Goal: Task Accomplishment & Management: Manage account settings

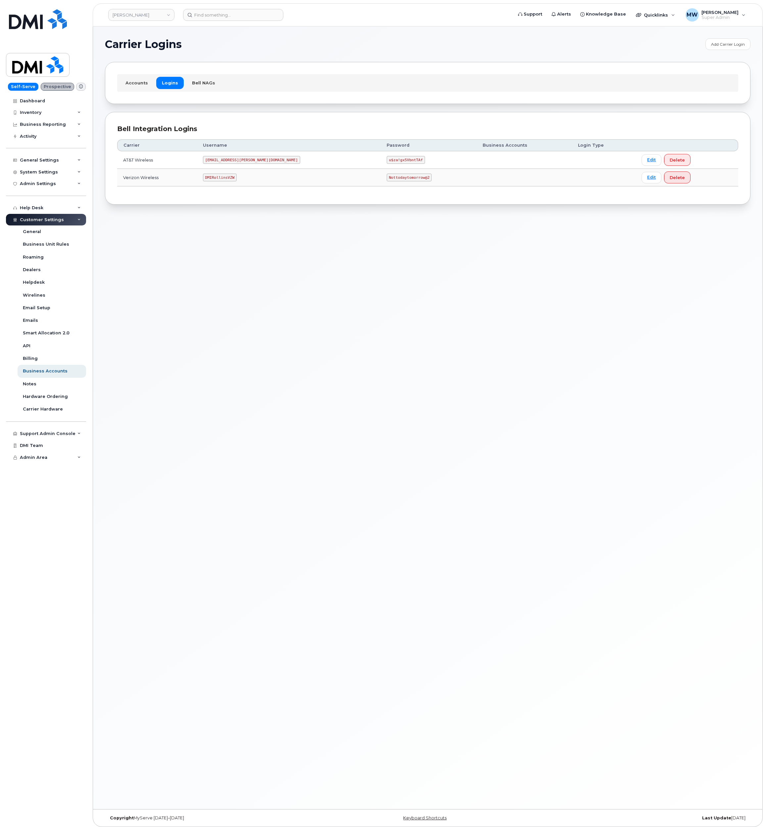
click at [213, 157] on td "MS-Rollins@dminc.com" at bounding box center [289, 160] width 184 height 18
click at [223, 162] on code "MS-Rollins@dminc.com" at bounding box center [251, 160] width 97 height 8
copy code "MS-Rollins@dminc.com"
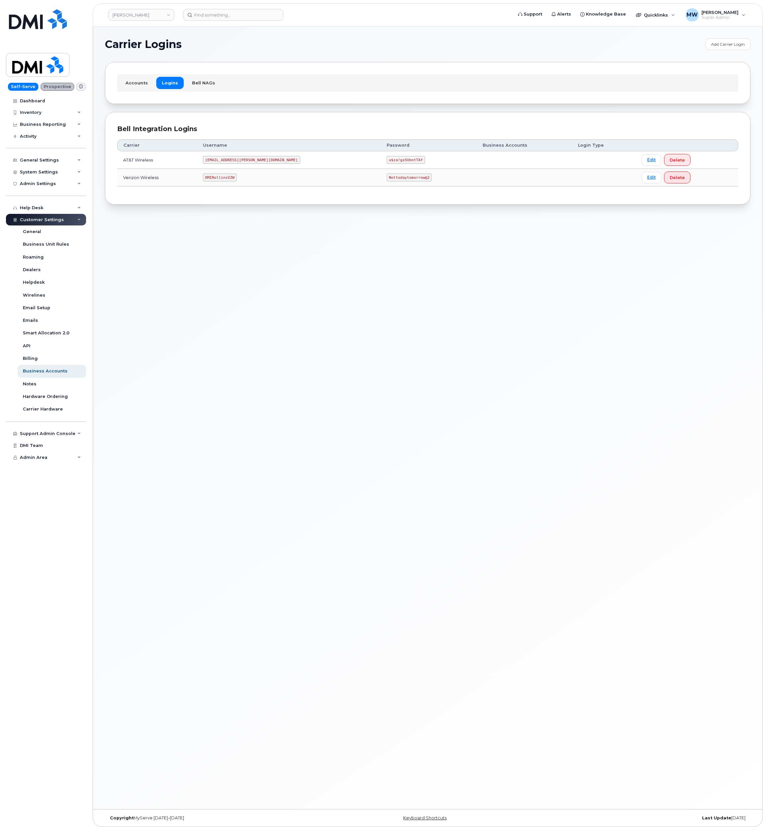
click at [387, 164] on code "u$za!gx5VbntTAf" at bounding box center [406, 160] width 38 height 8
copy code "u$za!gx5VbntTAf"
click at [236, 180] on code "DMIRollinsVZW" at bounding box center [220, 177] width 34 height 8
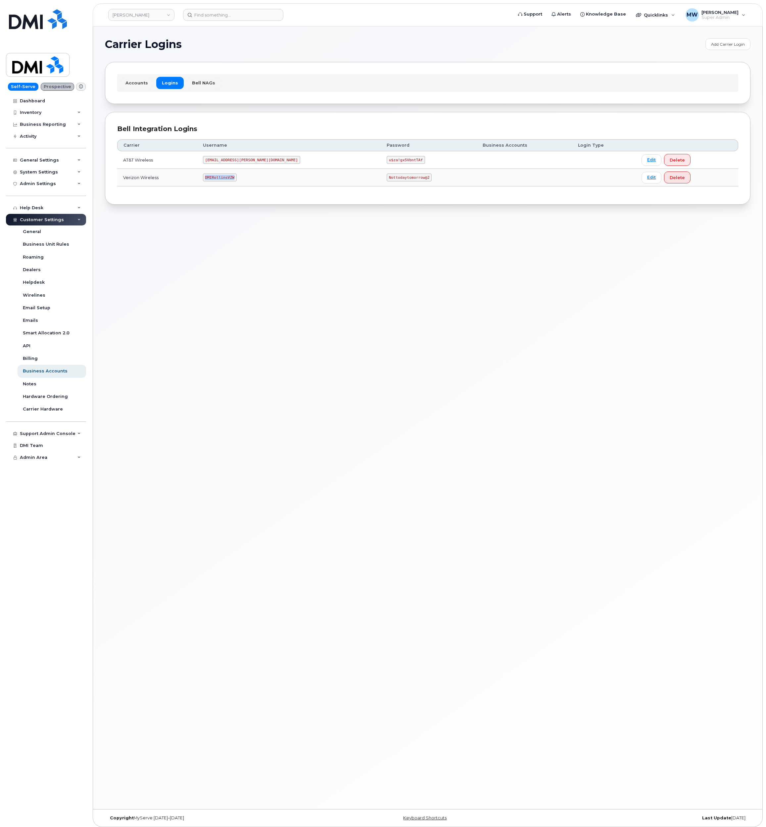
click at [236, 180] on code "DMIRollinsVZW" at bounding box center [220, 177] width 34 height 8
copy code "DMIRollinsVZW"
click at [230, 178] on code "DMIRollinsVZW" at bounding box center [220, 177] width 34 height 8
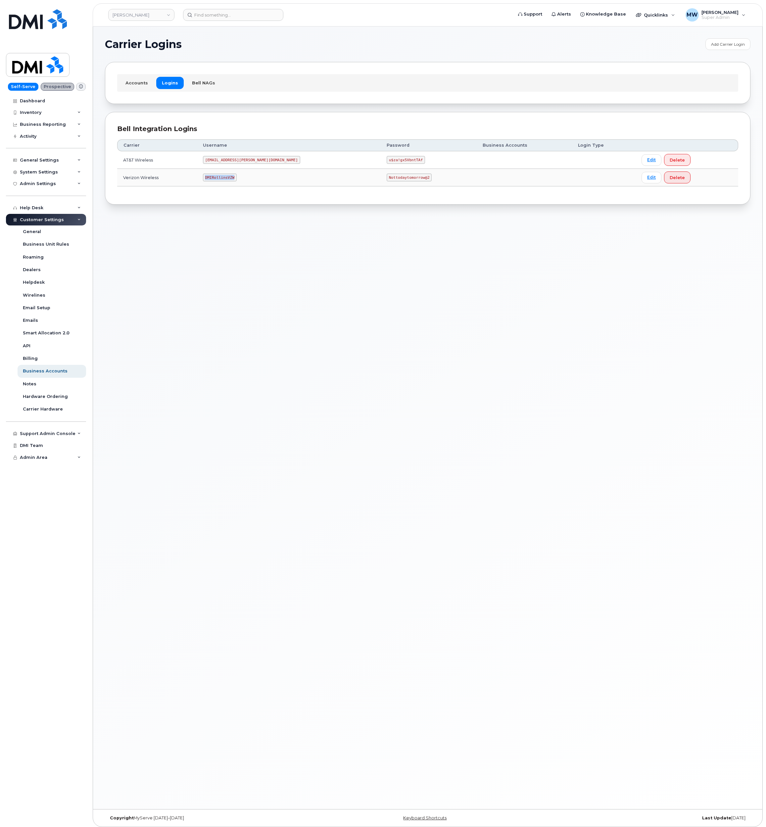
click at [230, 178] on code "DMIRollinsVZW" at bounding box center [220, 177] width 34 height 8
click at [381, 186] on td "Nottodaytomorrow@2" at bounding box center [429, 178] width 96 height 18
copy code "Nottodaytomorrow@2"
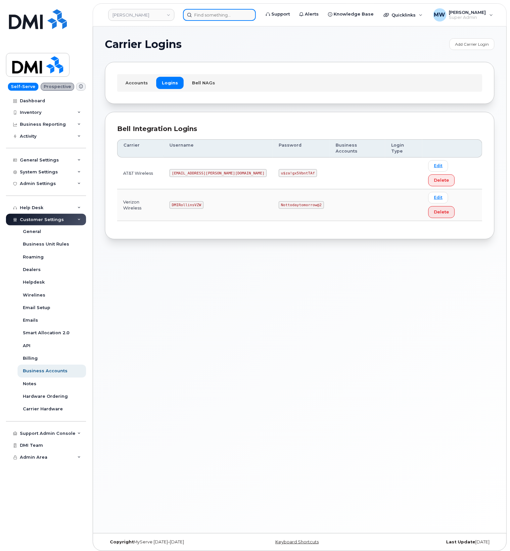
click at [209, 15] on input at bounding box center [219, 15] width 73 height 12
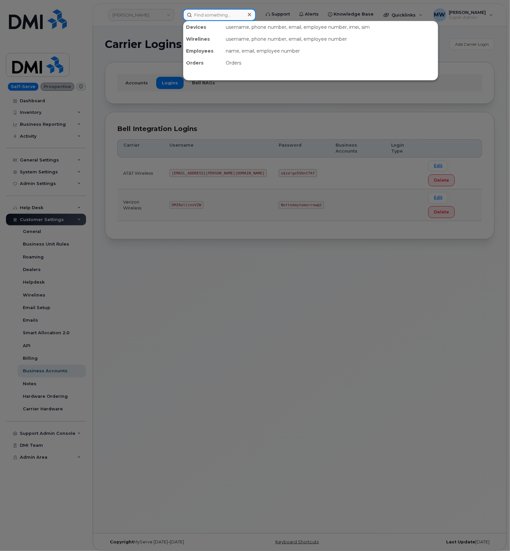
paste input "330) 603-8831"
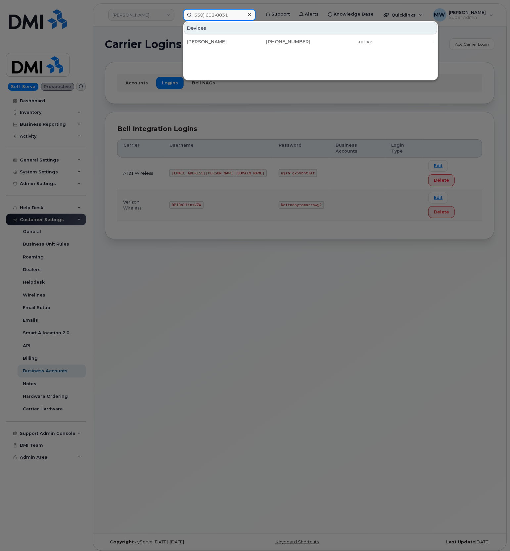
type input "330) 603-8831"
click at [254, 15] on div at bounding box center [250, 15] width 10 height 10
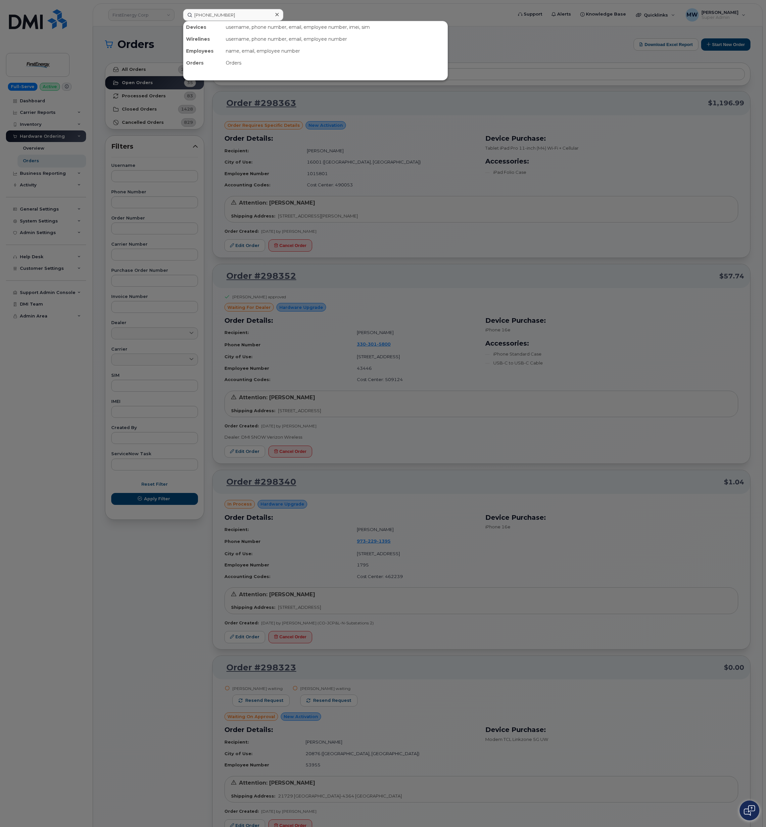
scroll to position [695, 0]
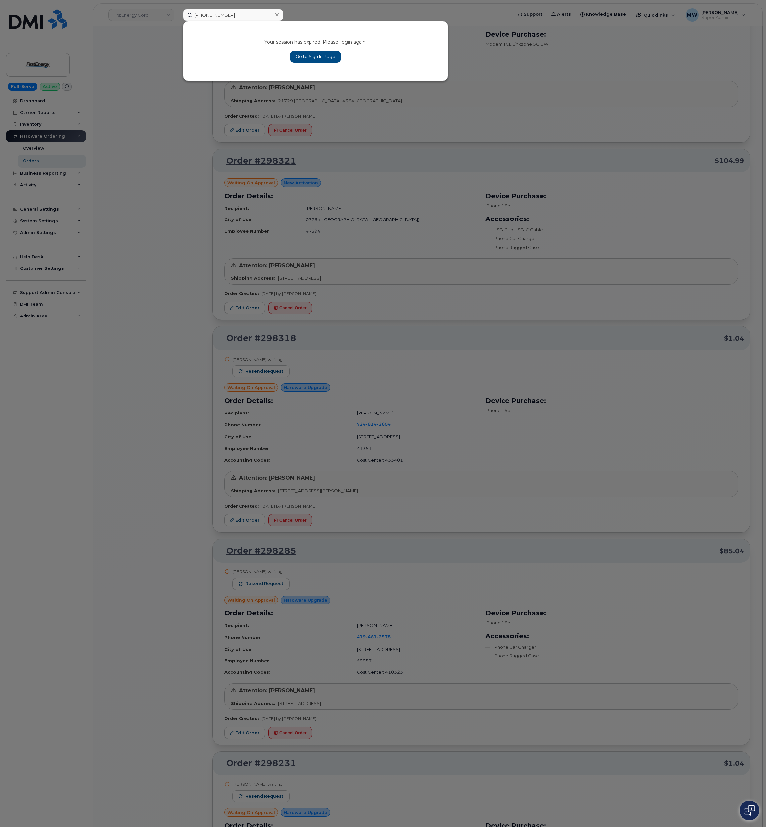
type input "[PHONE_NUMBER]"
drag, startPoint x: 334, startPoint y: 60, endPoint x: 102, endPoint y: 120, distance: 240.1
click at [334, 60] on link "Go to Sign In Page" at bounding box center [315, 57] width 51 height 12
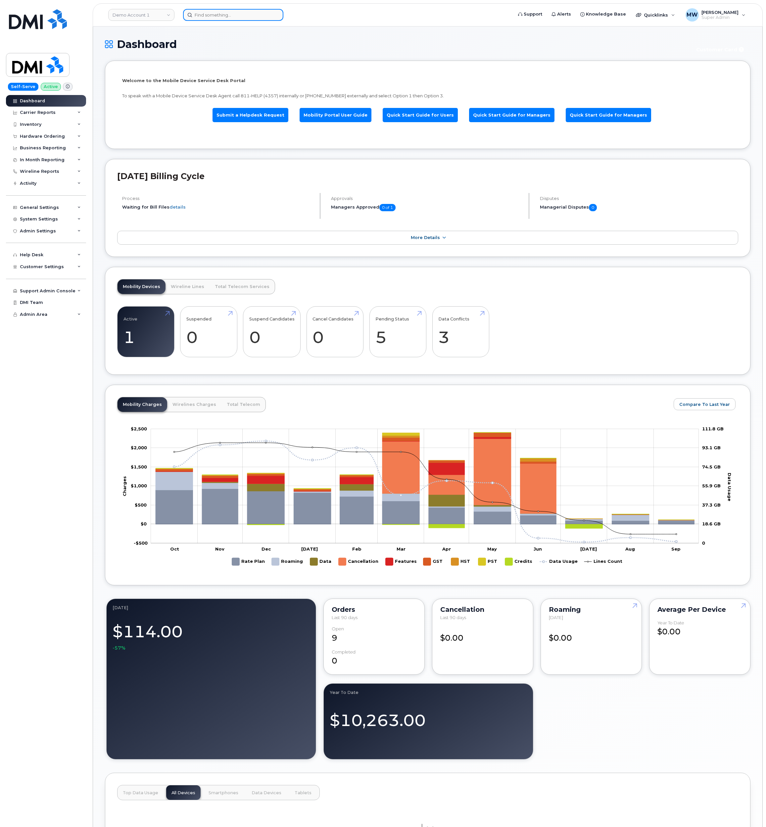
click at [216, 18] on input at bounding box center [233, 15] width 100 height 12
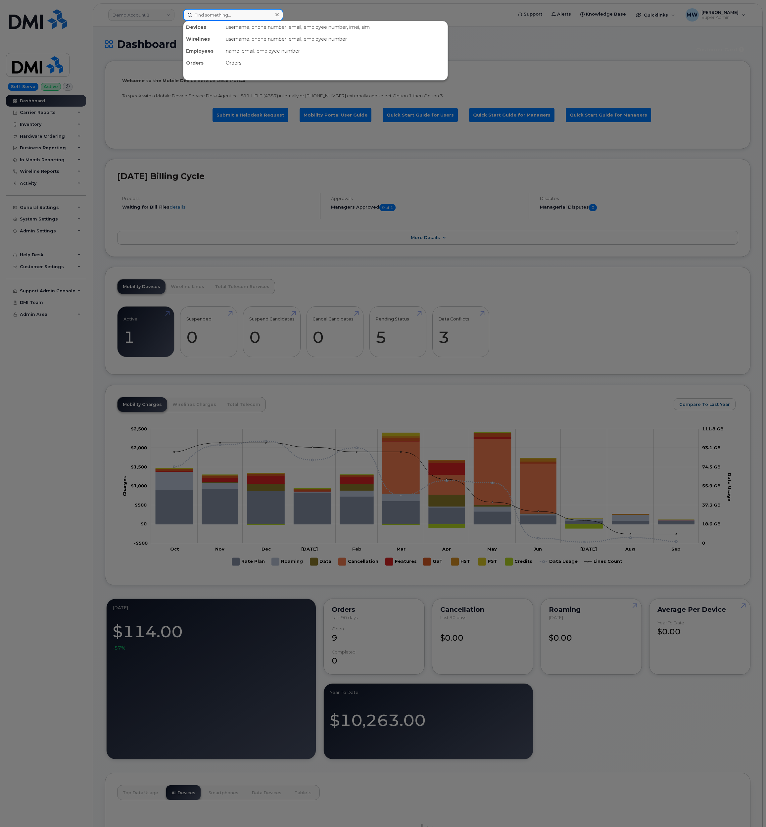
paste input "[PHONE_NUMBER]"
type input "[PHONE_NUMBER]"
click at [278, 47] on div "216-857-7760" at bounding box center [283, 42] width 65 height 12
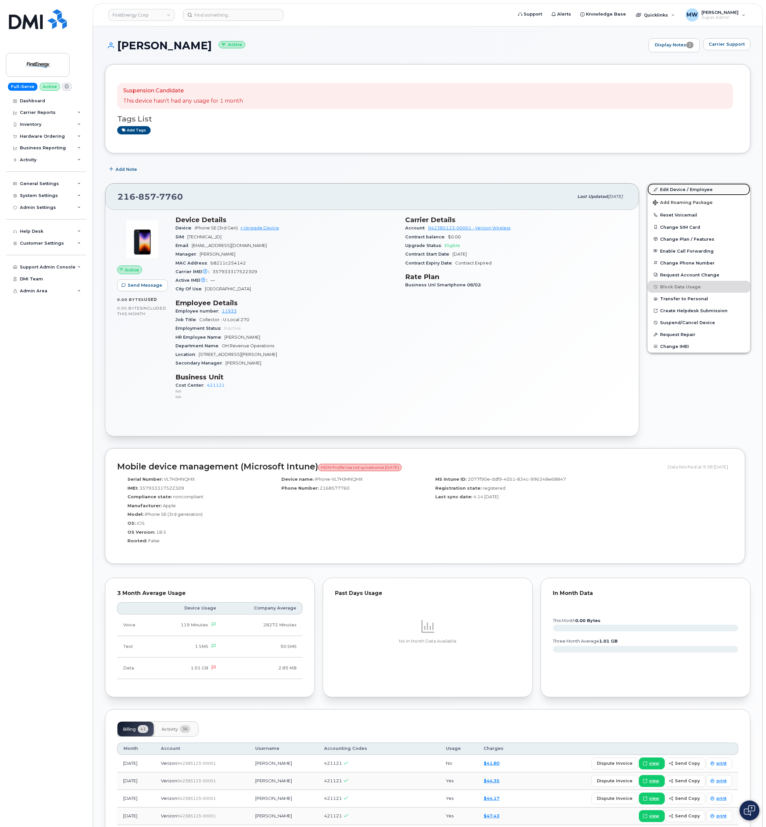
click at [693, 190] on link "Edit Device / Employee" at bounding box center [699, 189] width 103 height 12
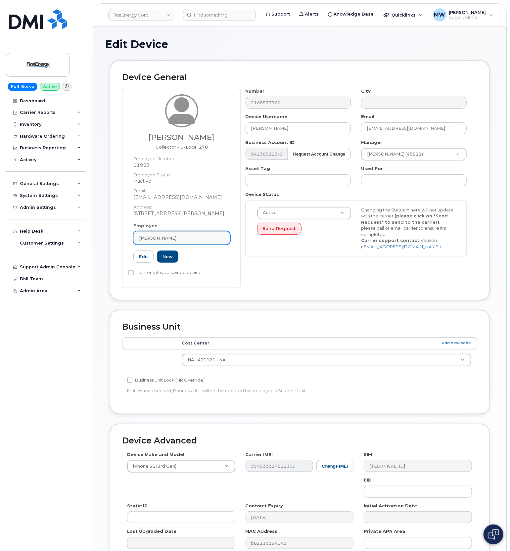
drag, startPoint x: 207, startPoint y: 239, endPoint x: 210, endPoint y: 236, distance: 3.5
click at [207, 240] on div "[PERSON_NAME]" at bounding box center [181, 238] width 85 height 6
paste input "41120"
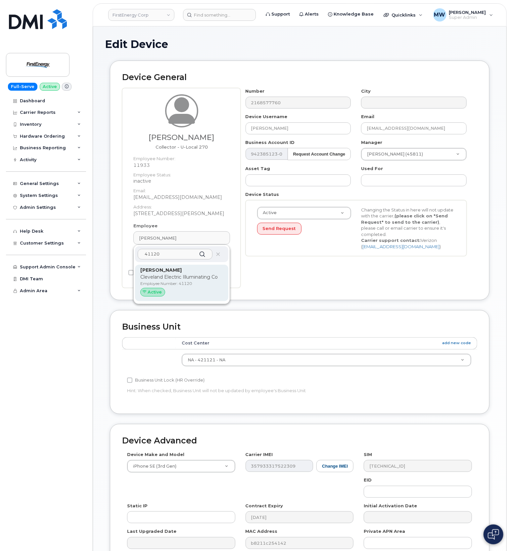
type input "41120"
click at [183, 284] on p "Employee Number: 41120" at bounding box center [181, 284] width 83 height 6
type input "41120"
type input "Nicholas J Stefanko"
type input "nstefanko@firstenergycorp.com"
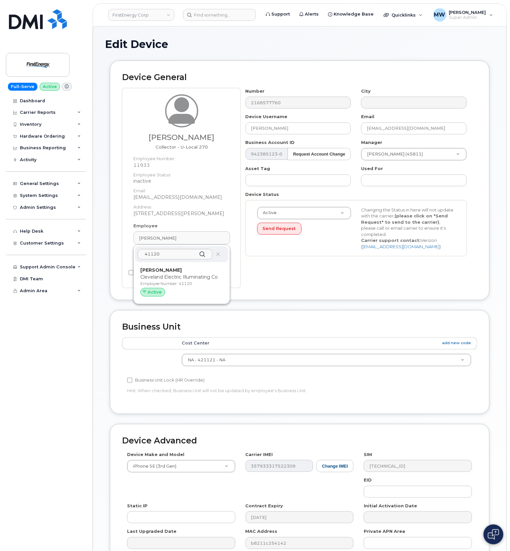
type input "29510322"
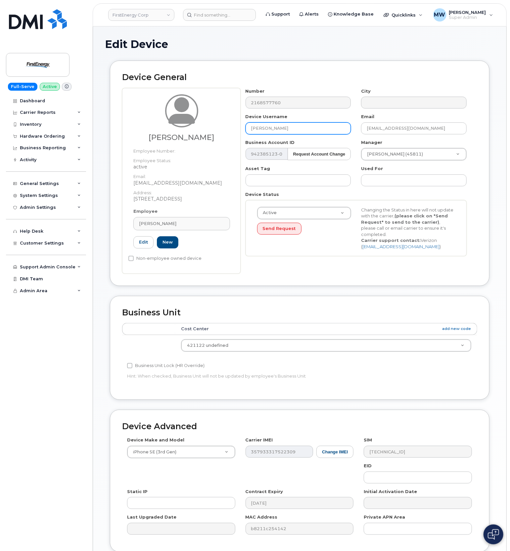
drag, startPoint x: 306, startPoint y: 130, endPoint x: 228, endPoint y: 134, distance: 78.3
click at [228, 134] on div "Nicholas J Stefanko Employee Number: Employee Status: active Email: nstefanko@f…" at bounding box center [299, 181] width 355 height 186
type input "Nicholas J Stefanko"
click at [428, 130] on input "nstefanko@firstenergycorp.com" at bounding box center [414, 129] width 106 height 12
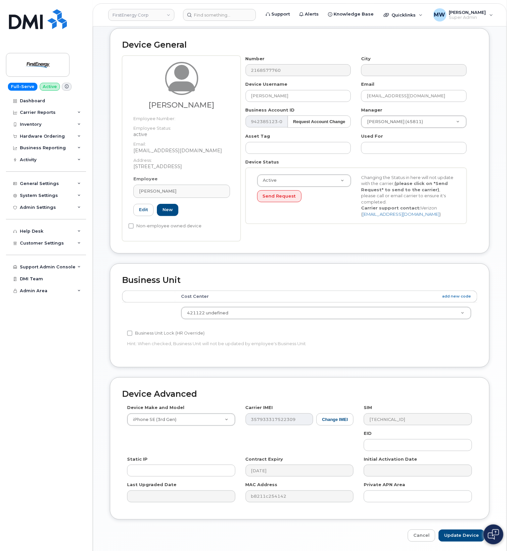
scroll to position [58, 0]
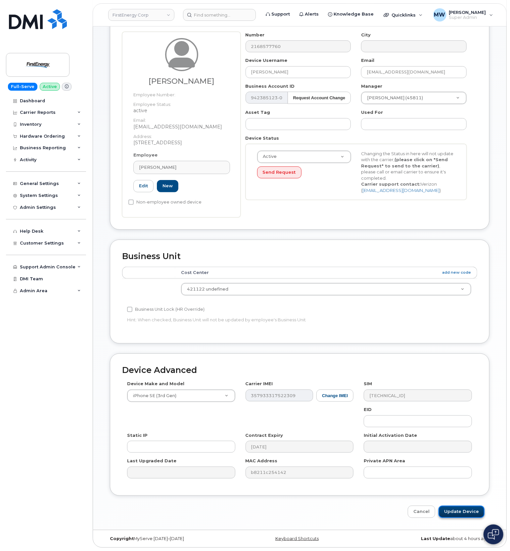
click at [456, 513] on input "Update Device" at bounding box center [462, 512] width 46 height 12
type input "Saving..."
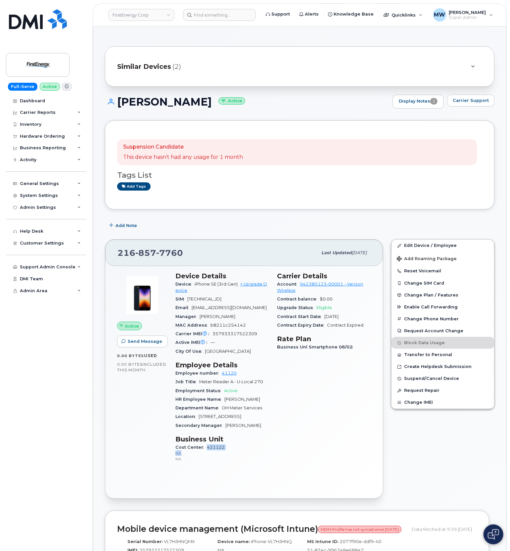
drag, startPoint x: 241, startPoint y: 453, endPoint x: 207, endPoint y: 449, distance: 34.7
click at [207, 449] on span "421122 NA NA" at bounding box center [222, 453] width 94 height 17
click at [238, 450] on div "Cost Center 421122 NA NA" at bounding box center [222, 453] width 94 height 20
drag, startPoint x: 235, startPoint y: 448, endPoint x: 209, endPoint y: 453, distance: 26.6
click at [207, 451] on div "Cost Center 421122 NA NA" at bounding box center [222, 453] width 94 height 20
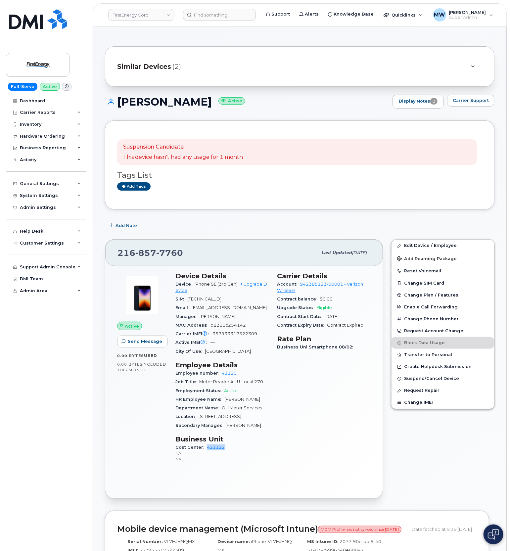
copy link "421122"
click at [224, 18] on input at bounding box center [219, 15] width 73 height 12
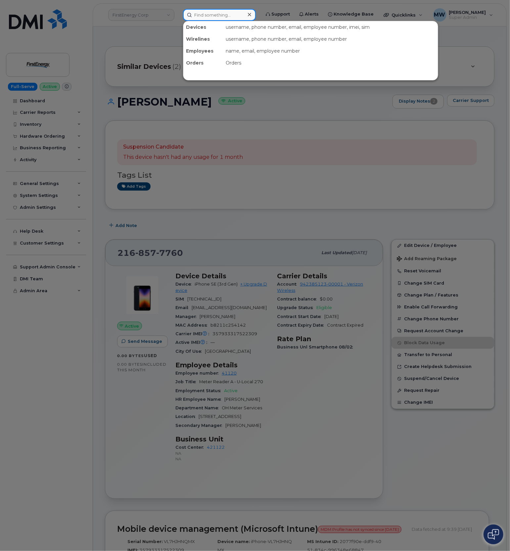
paste input "(330) 907-0716"
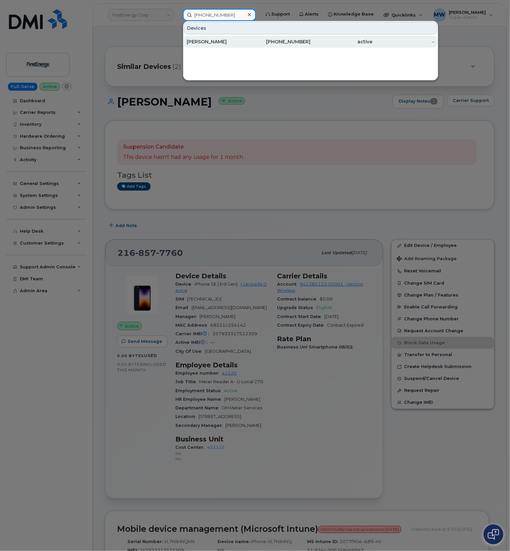
type input "(330) 907-0716"
click at [249, 38] on div "[PERSON_NAME]" at bounding box center [280, 42] width 62 height 12
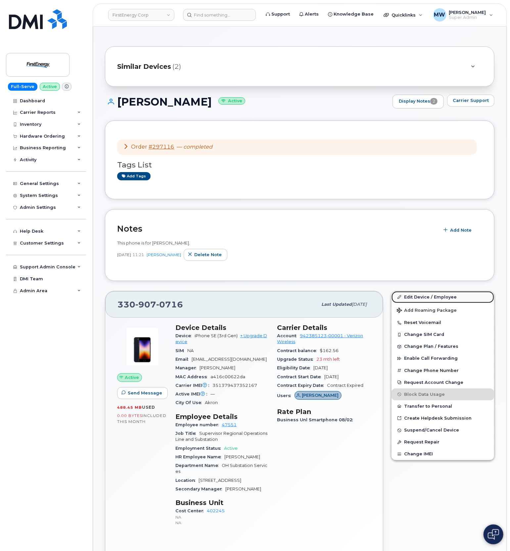
click at [408, 298] on link "Edit Device / Employee" at bounding box center [443, 297] width 103 height 12
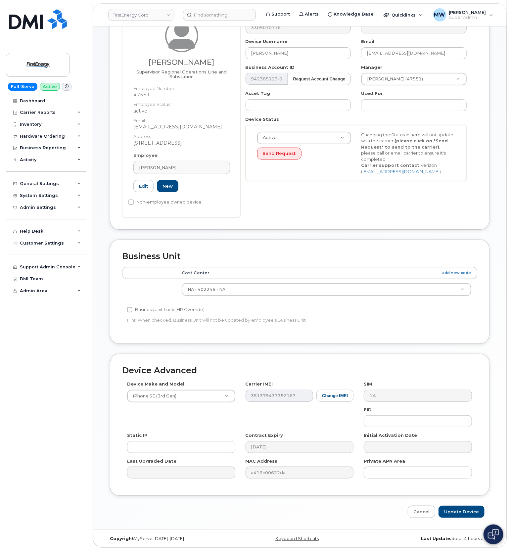
scroll to position [77, 0]
click at [455, 515] on input "Update Device" at bounding box center [462, 512] width 46 height 12
type input "Saving..."
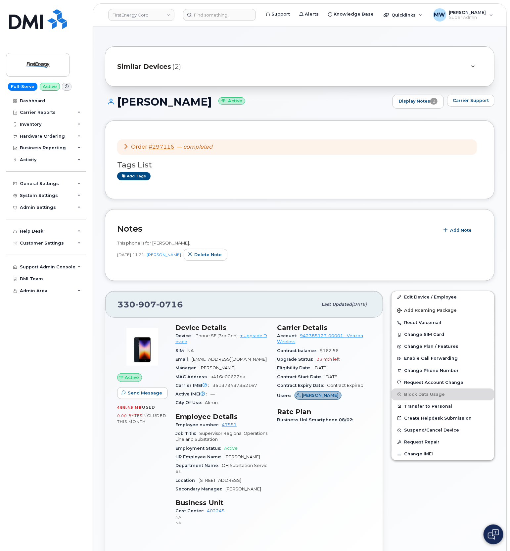
click at [440, 290] on div "Edit Device / Employee Add Roaming Package Reset Voicemail Change SIM Card Chan…" at bounding box center [442, 426] width 111 height 279
click at [438, 298] on link "Edit Device / Employee" at bounding box center [443, 297] width 103 height 12
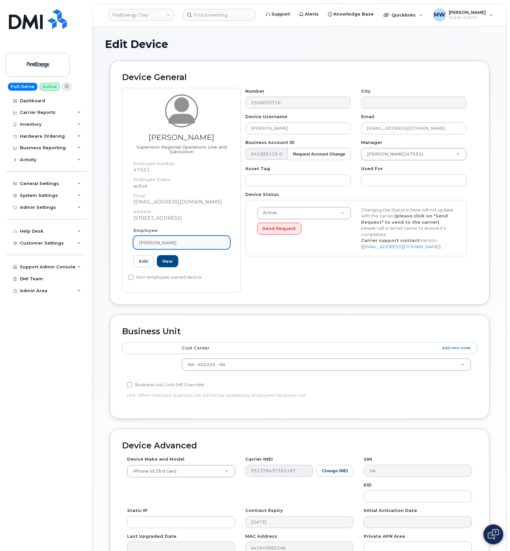
click at [167, 244] on span "[PERSON_NAME]" at bounding box center [157, 243] width 37 height 6
paste input "44748"
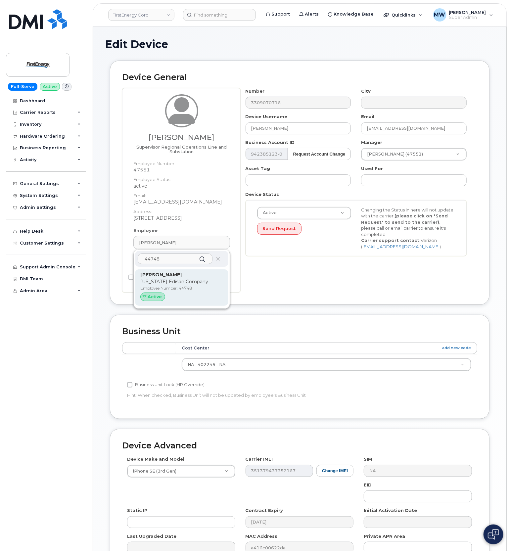
type input "44748"
click at [173, 277] on strong "[PERSON_NAME]" at bounding box center [160, 275] width 41 height 6
type input "44748"
type input "[PERSON_NAME]"
type input "29510393"
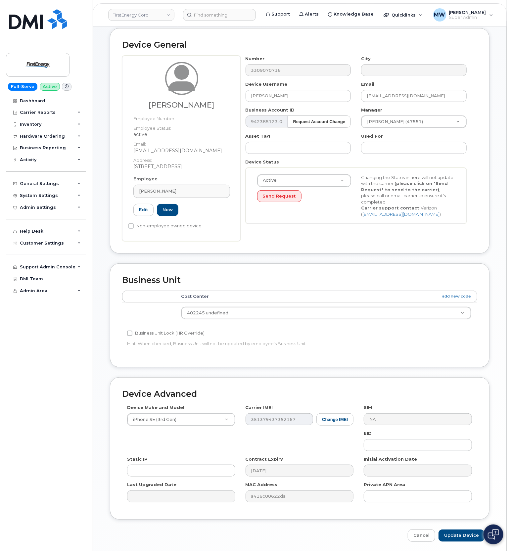
scroll to position [58, 0]
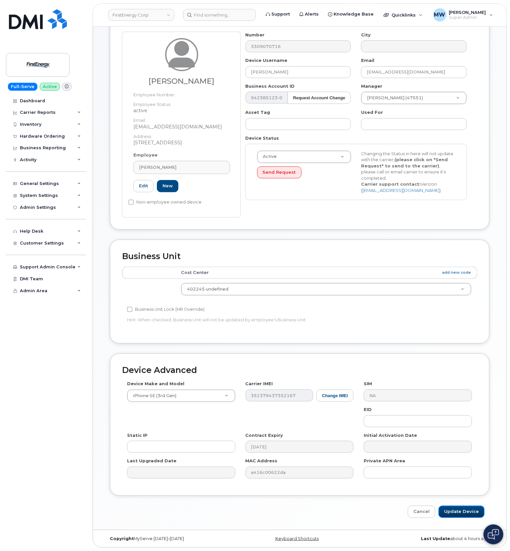
drag, startPoint x: 462, startPoint y: 511, endPoint x: 471, endPoint y: 500, distance: 14.4
click at [462, 511] on input "Update Device" at bounding box center [462, 512] width 46 height 12
type input "Saving..."
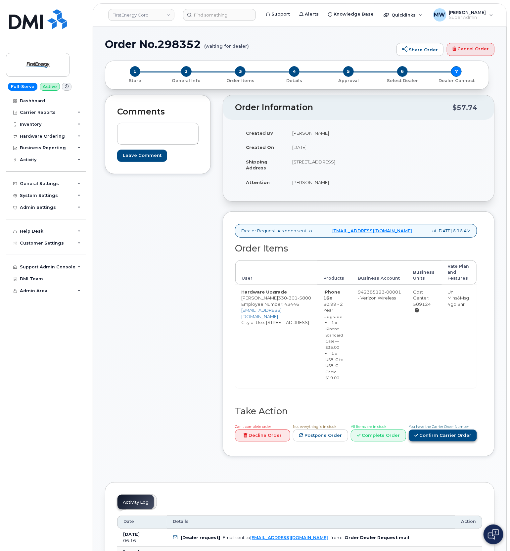
click at [473, 430] on link "Confirm Carrier Order" at bounding box center [443, 436] width 68 height 12
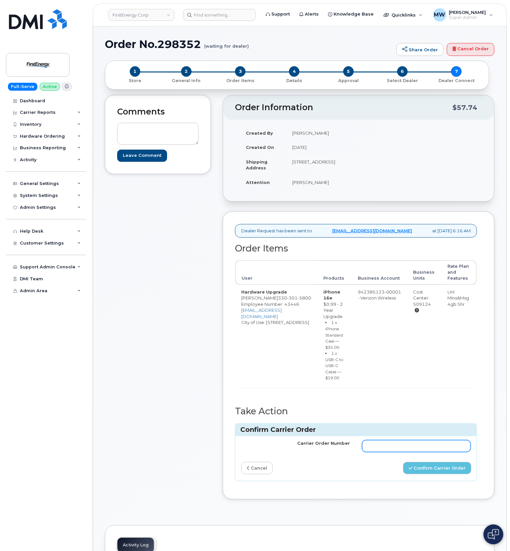
paste input "MB3000587976386"
type input "MB3000587976386"
click at [438, 469] on button "Confirm Carrier Order" at bounding box center [437, 468] width 68 height 12
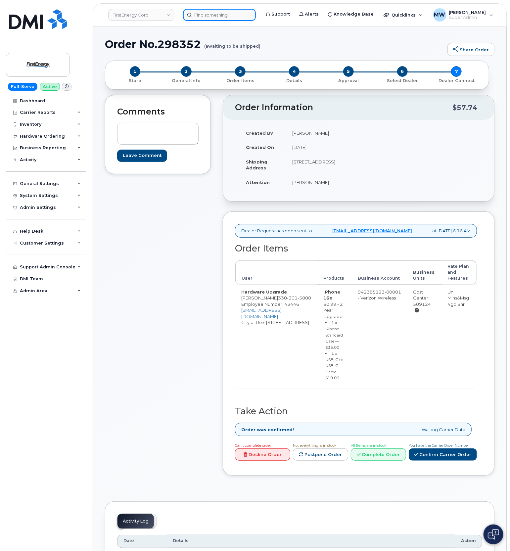
click at [207, 14] on input at bounding box center [219, 15] width 73 height 12
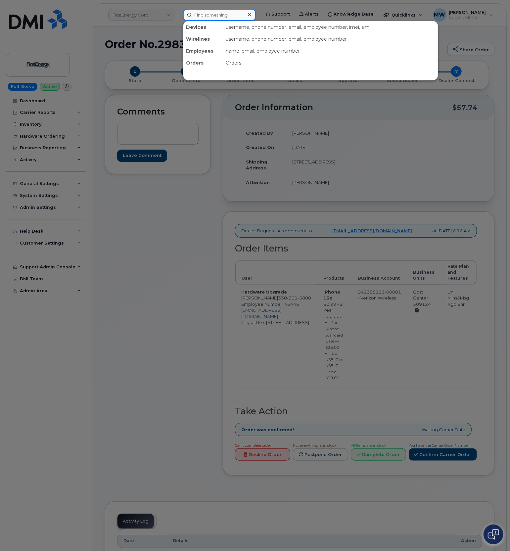
click at [225, 14] on input at bounding box center [219, 15] width 73 height 12
paste input "330) 603-8831"
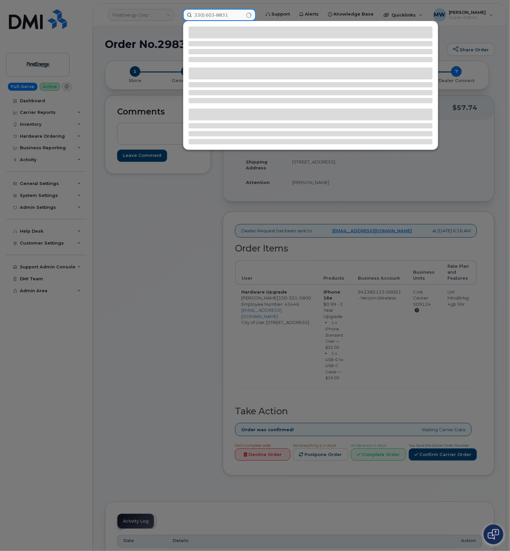
type input "330) 603-8831"
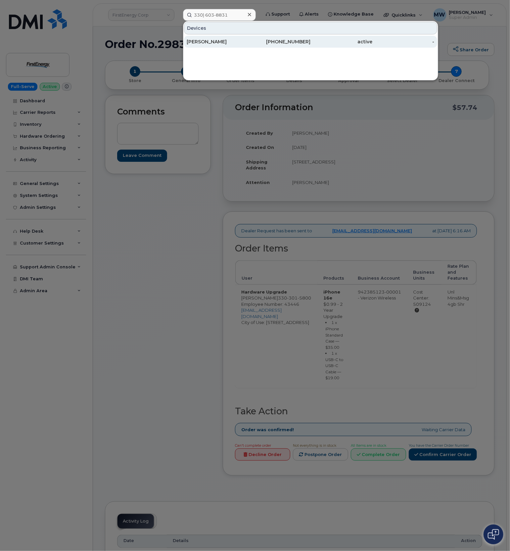
click at [363, 41] on div "active" at bounding box center [342, 41] width 62 height 7
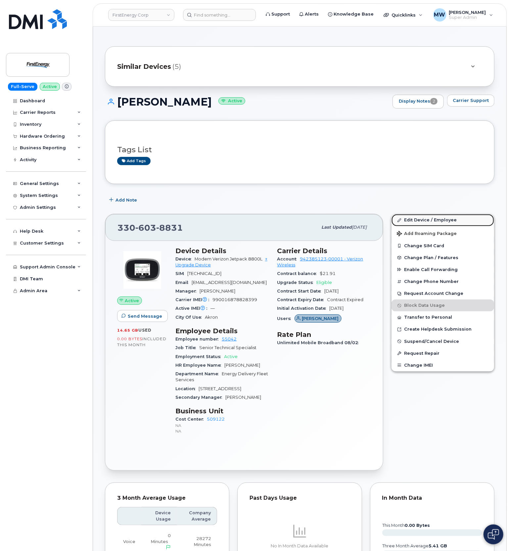
click at [416, 221] on link "Edit Device / Employee" at bounding box center [443, 220] width 103 height 12
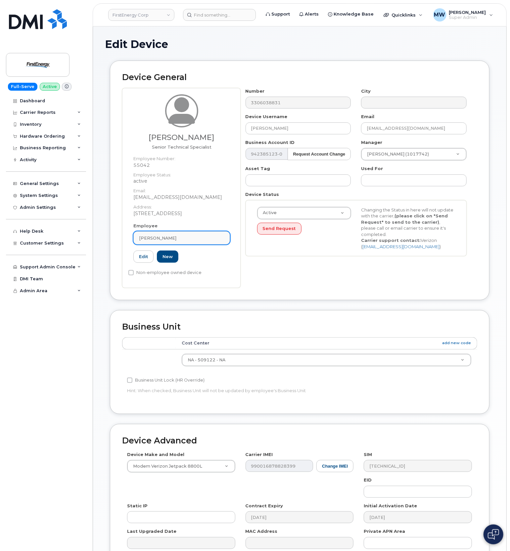
click at [199, 239] on div "[PERSON_NAME]" at bounding box center [181, 238] width 85 height 6
paste input "10342"
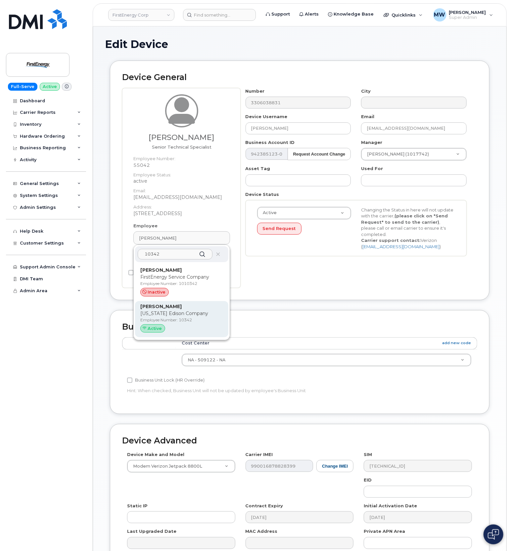
type input "10342"
click at [186, 320] on p "Employee Number: 10342" at bounding box center [181, 320] width 83 height 6
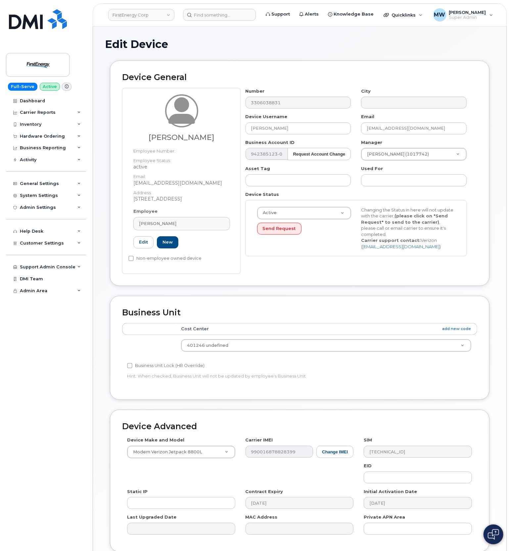
type input "10342"
type input "[PERSON_NAME]"
type input "[EMAIL_ADDRESS][DOMAIN_NAME]"
type input "29510794"
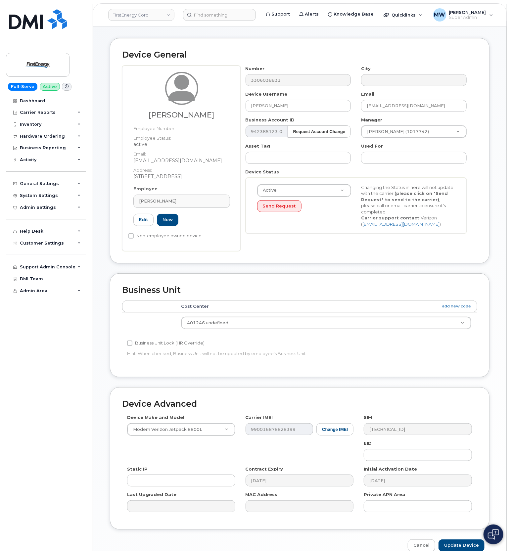
scroll to position [58, 0]
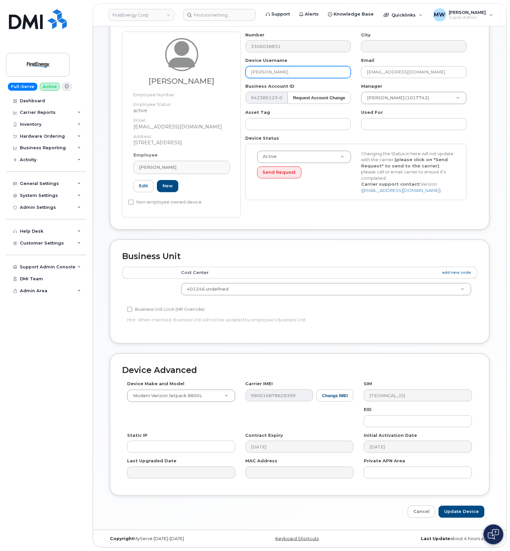
drag, startPoint x: 304, startPoint y: 70, endPoint x: 217, endPoint y: 68, distance: 87.1
click at [217, 68] on div "Timothy M Dorkoff Employee Number: Employee Status: active Email: tdorkoff@firs…" at bounding box center [299, 125] width 355 height 186
click at [439, 71] on input "[EMAIL_ADDRESS][DOMAIN_NAME]" at bounding box center [414, 72] width 106 height 12
click at [446, 514] on input "Update Device" at bounding box center [462, 512] width 46 height 12
type input "Saving..."
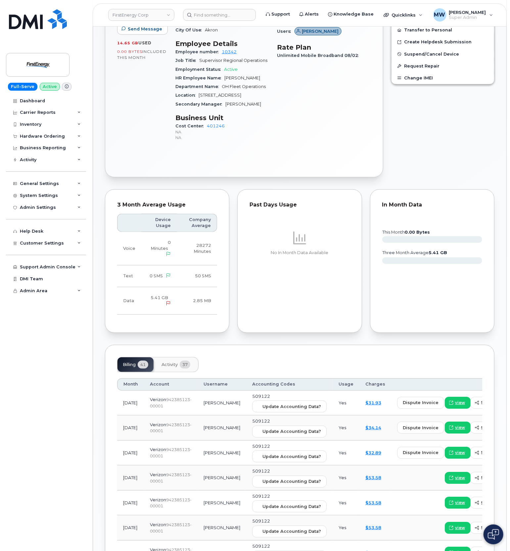
scroll to position [176, 0]
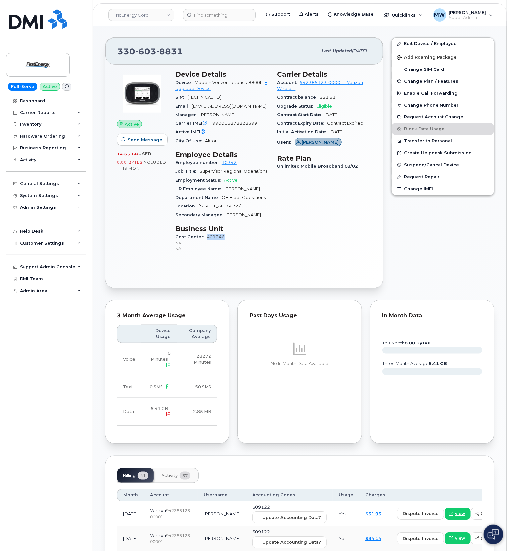
drag, startPoint x: 233, startPoint y: 235, endPoint x: 207, endPoint y: 240, distance: 27.2
click at [207, 240] on div "Cost Center 401246 NA NA" at bounding box center [222, 243] width 94 height 20
copy link "401246"
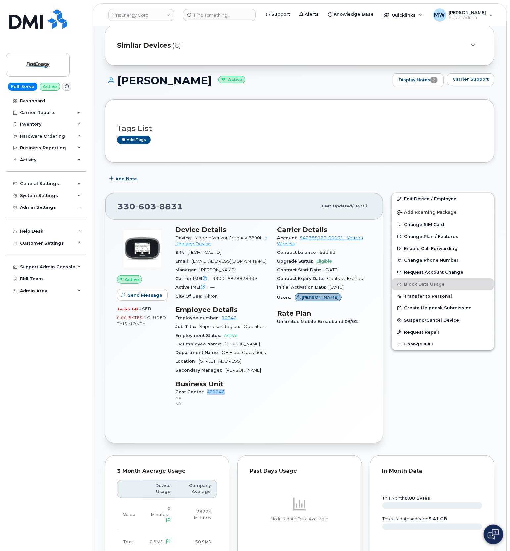
scroll to position [0, 0]
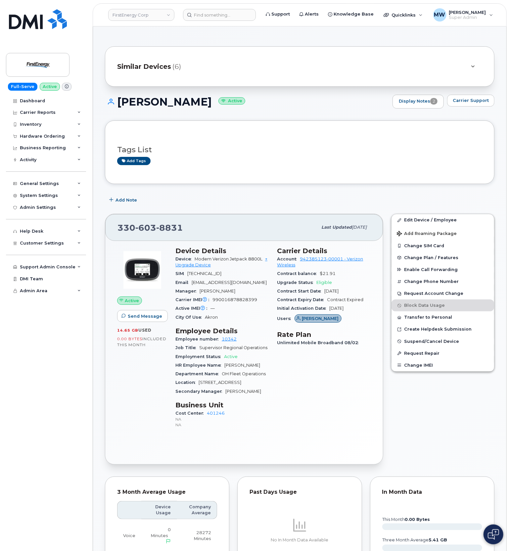
click at [205, 21] on header "FirstEnergy Corp Support Alerts Knowledge Base Quicklinks Suspend / Cancel Devi…" at bounding box center [300, 14] width 414 height 23
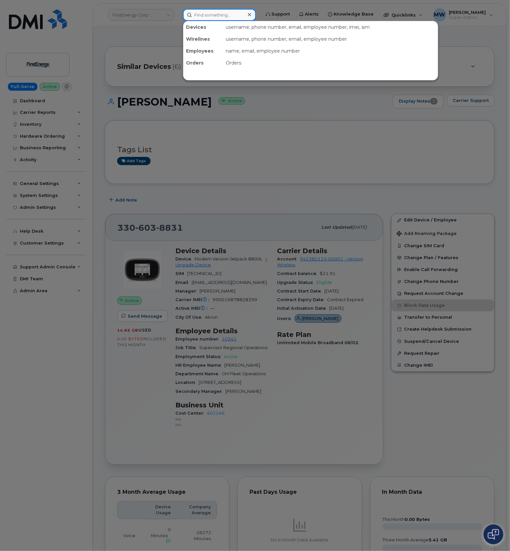
click at [206, 17] on input at bounding box center [219, 15] width 73 height 12
paste input "(330) 803-7405"
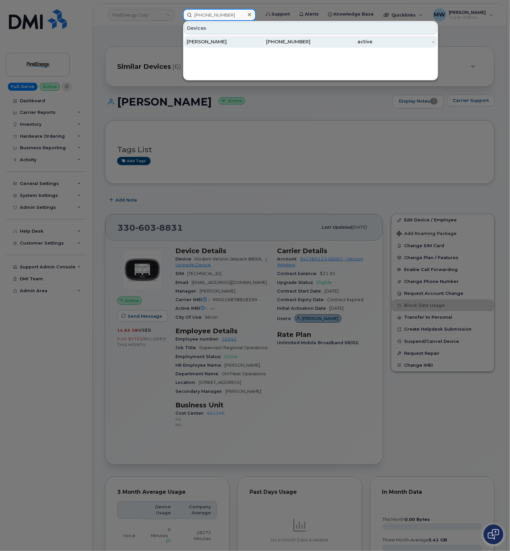
type input "(330) 803-7405"
drag, startPoint x: 231, startPoint y: 40, endPoint x: 249, endPoint y: 58, distance: 25.3
click at [232, 40] on div "[PERSON_NAME]" at bounding box center [218, 41] width 62 height 7
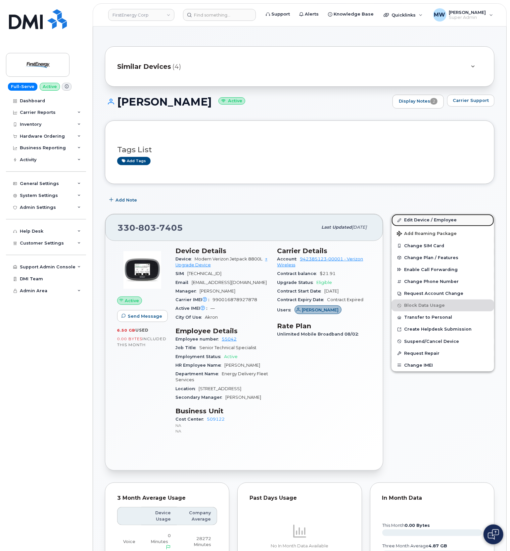
click at [444, 224] on link "Edit Device / Employee" at bounding box center [443, 220] width 103 height 12
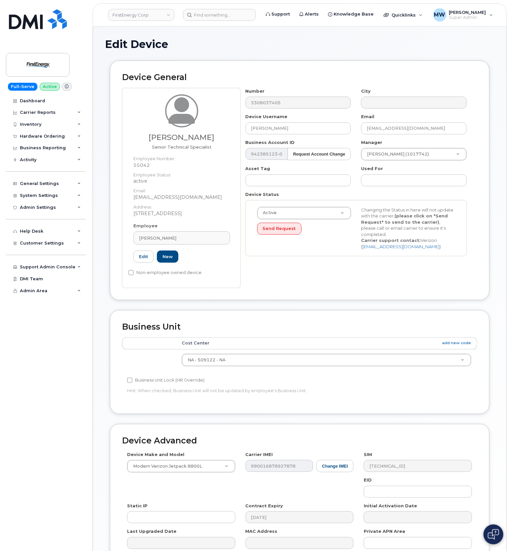
drag, startPoint x: 212, startPoint y: 240, endPoint x: 207, endPoint y: 251, distance: 12.3
click at [212, 240] on div "[PERSON_NAME]" at bounding box center [181, 238] width 85 height 6
paste input "10342"
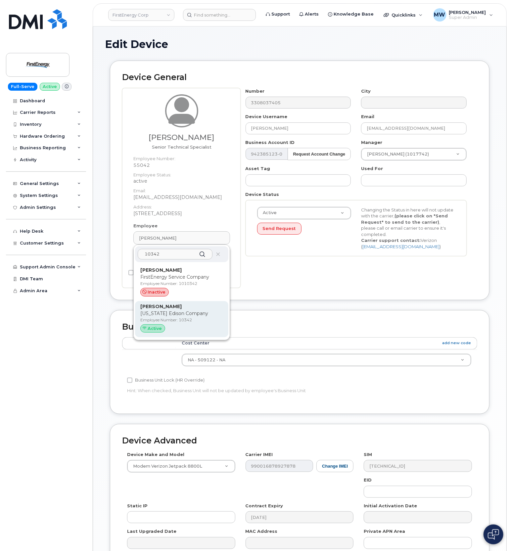
type input "10342"
click at [179, 325] on div "Active" at bounding box center [181, 328] width 83 height 9
type input "10342"
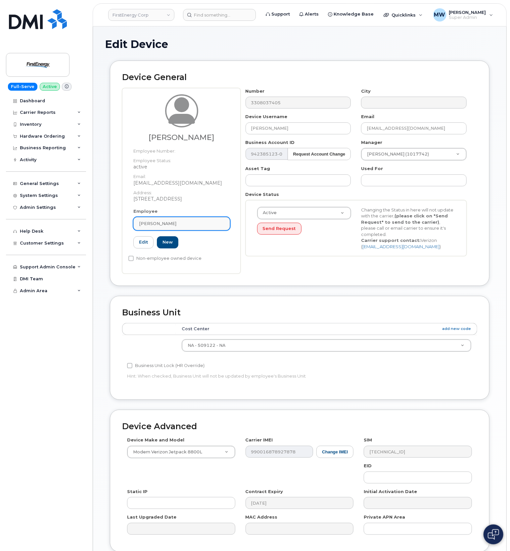
click at [188, 220] on link "[PERSON_NAME]" at bounding box center [181, 223] width 97 height 13
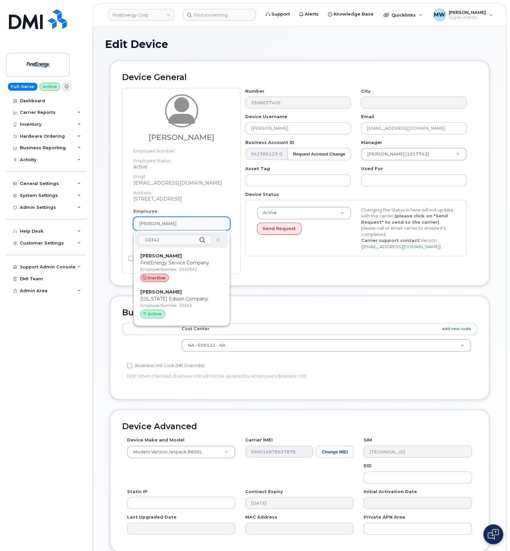
paste input "10342"
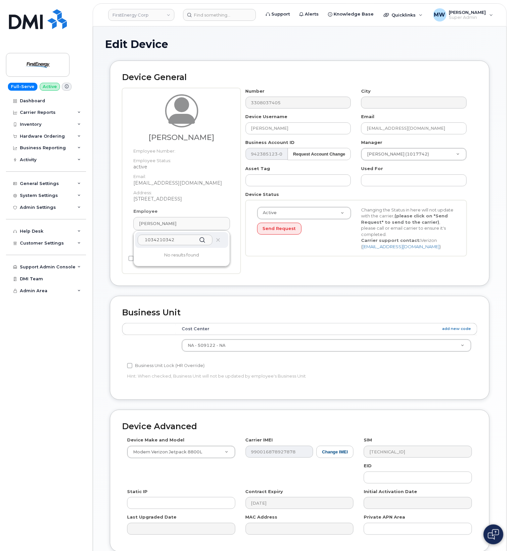
type input "10342"
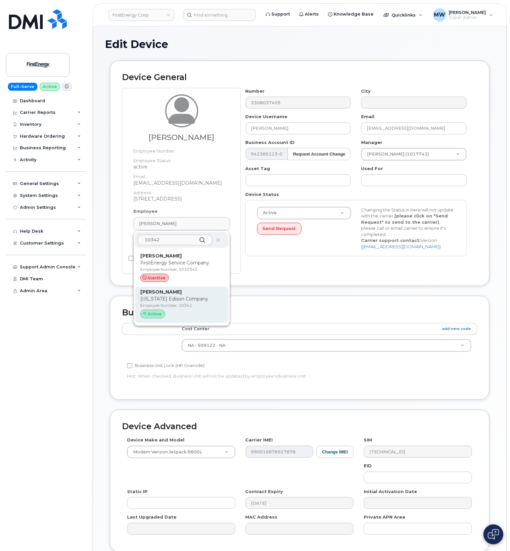
click at [183, 301] on p "[US_STATE] Edison Company" at bounding box center [181, 299] width 83 height 7
type input "[PERSON_NAME]"
type input "[EMAIL_ADDRESS][DOMAIN_NAME]"
type input "29510794"
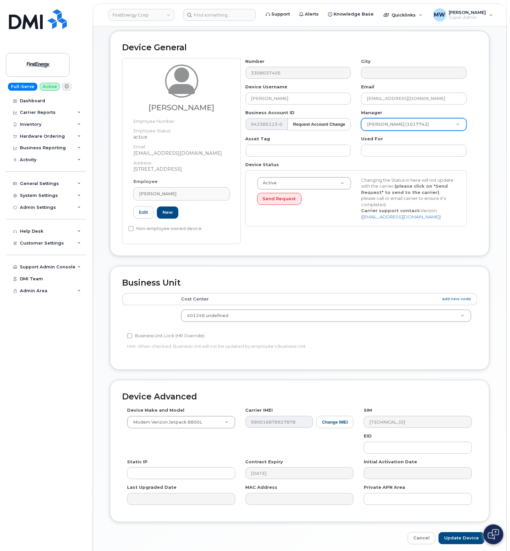
scroll to position [44, 0]
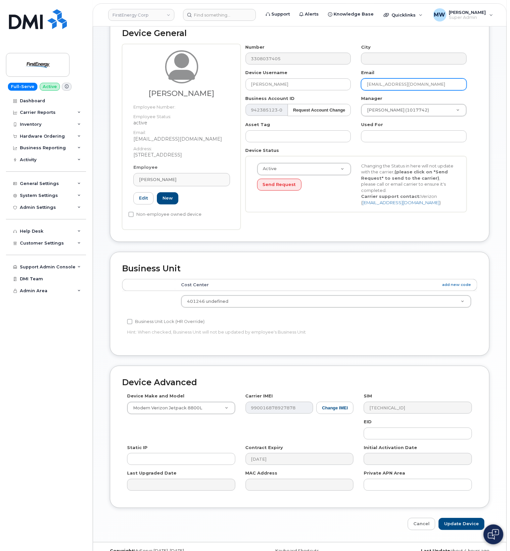
click at [434, 88] on input "[EMAIL_ADDRESS][DOMAIN_NAME]" at bounding box center [414, 84] width 106 height 12
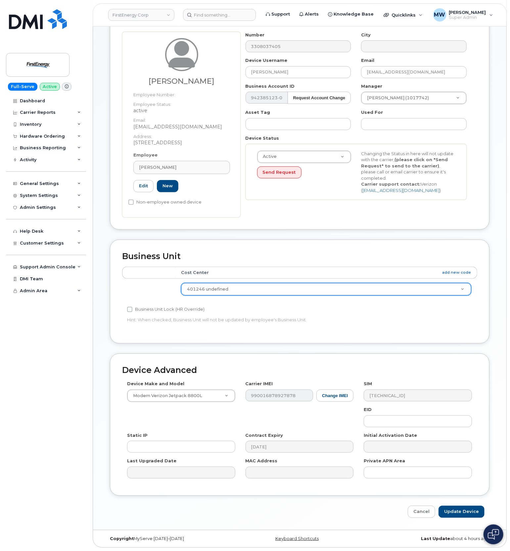
scroll to position [58, 0]
click at [467, 510] on input "Update Device" at bounding box center [462, 512] width 46 height 12
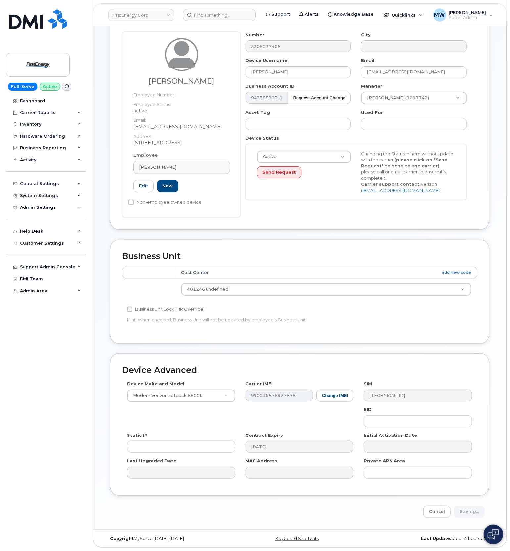
type input "Saving..."
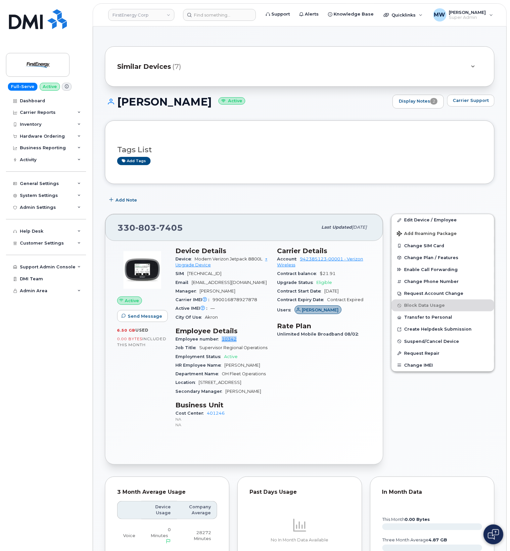
drag, startPoint x: 253, startPoint y: 339, endPoint x: 222, endPoint y: 342, distance: 31.9
click at [222, 342] on div "Employee number 10342" at bounding box center [222, 339] width 94 height 9
drag, startPoint x: 229, startPoint y: 415, endPoint x: 206, endPoint y: 416, distance: 23.9
click at [206, 416] on div "Cost Center 401246 NA NA" at bounding box center [222, 419] width 94 height 20
copy link "401246"
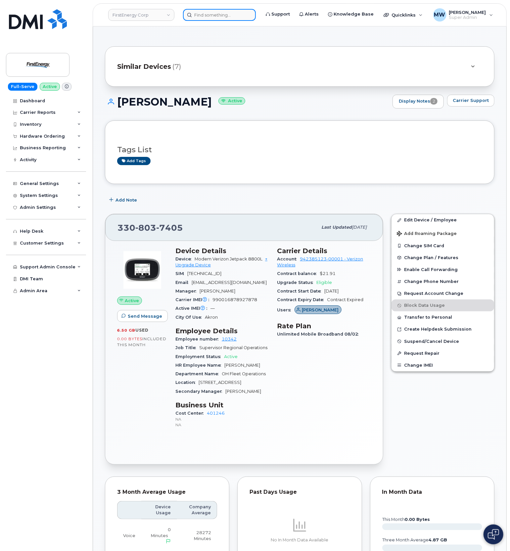
click at [213, 12] on input at bounding box center [219, 15] width 73 height 12
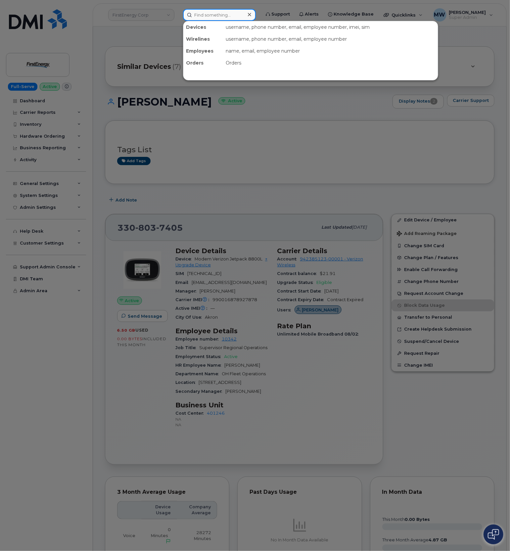
paste input "330) 803-7404"
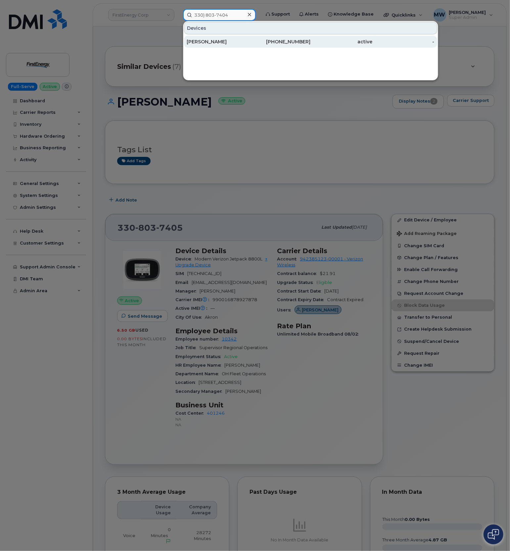
type input "330) 803-7404"
click at [311, 38] on div "330-803-7404" at bounding box center [342, 42] width 62 height 12
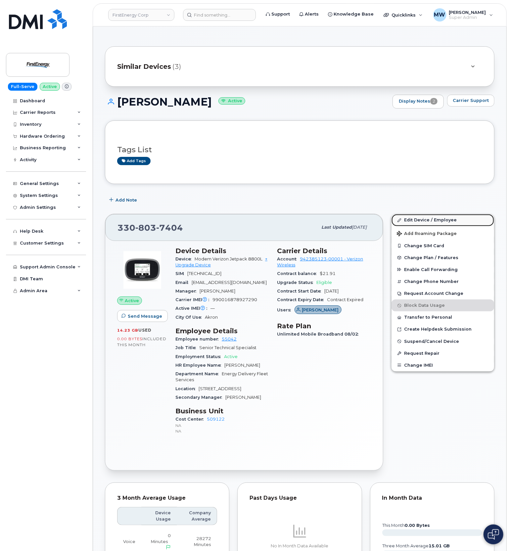
click at [435, 220] on link "Edit Device / Employee" at bounding box center [443, 220] width 103 height 12
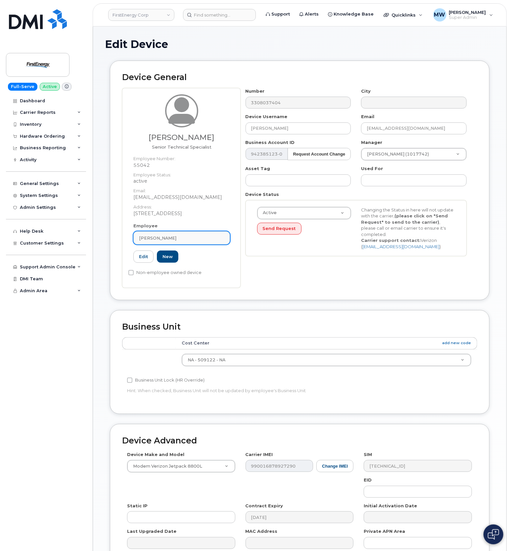
click at [180, 237] on div "[PERSON_NAME]" at bounding box center [181, 238] width 85 height 6
paste input "10342"
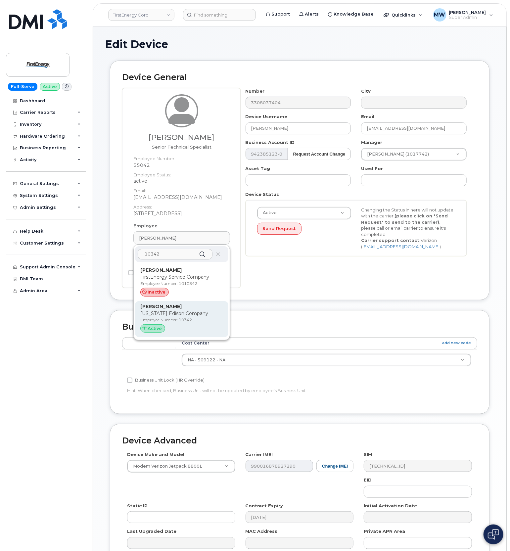
type input "10342"
click at [162, 325] on div "Active" at bounding box center [152, 328] width 25 height 9
click at [160, 330] on span "Active" at bounding box center [155, 328] width 14 height 6
click at [195, 318] on p "Employee Number: 10342" at bounding box center [181, 320] width 83 height 6
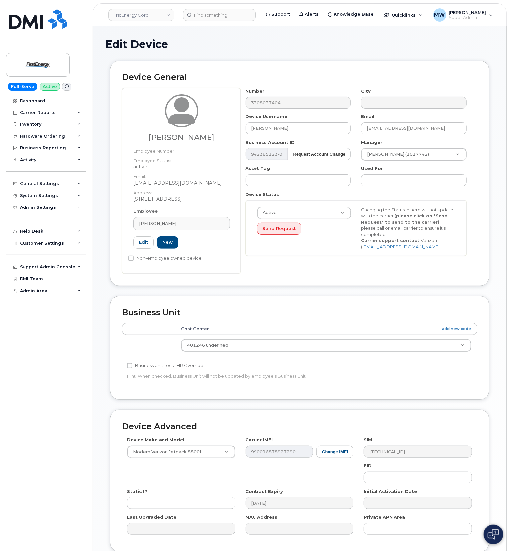
type input "10342"
type input "[PERSON_NAME]"
type input "[EMAIL_ADDRESS][DOMAIN_NAME]"
type input "29510794"
drag, startPoint x: 183, startPoint y: 224, endPoint x: 121, endPoint y: 228, distance: 62.4
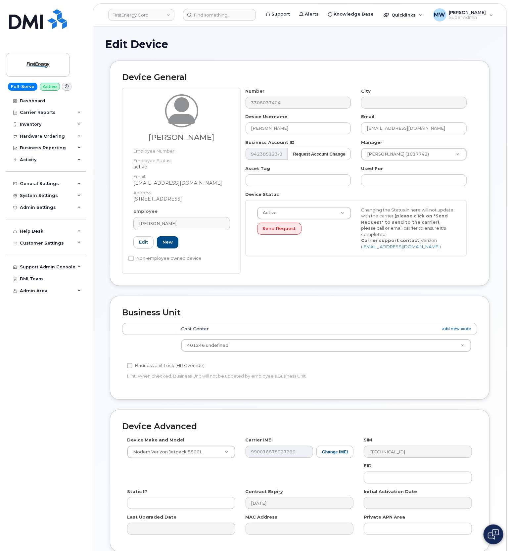
click at [121, 228] on div "Device General Timothy M Dorkoff Employee Number: Employee Status: active Email…" at bounding box center [300, 173] width 380 height 225
drag, startPoint x: 312, startPoint y: 127, endPoint x: 201, endPoint y: 131, distance: 111.3
click at [201, 129] on div "Timothy M Dorkoff Employee Number: Employee Status: active Email: tdorkoff@firs…" at bounding box center [299, 181] width 355 height 186
click at [401, 131] on input "tdorkoff@firstenergycorp.com" at bounding box center [414, 129] width 106 height 12
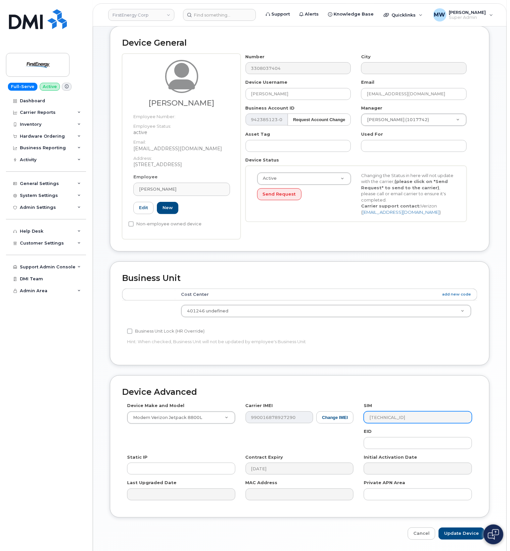
scroll to position [58, 0]
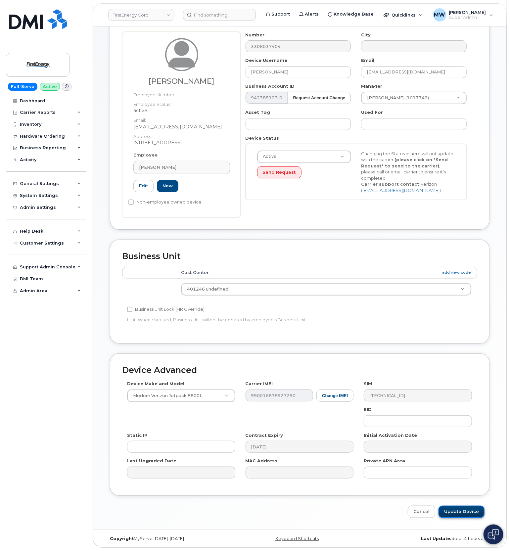
click at [463, 510] on input "Update Device" at bounding box center [462, 512] width 46 height 12
type input "Saving..."
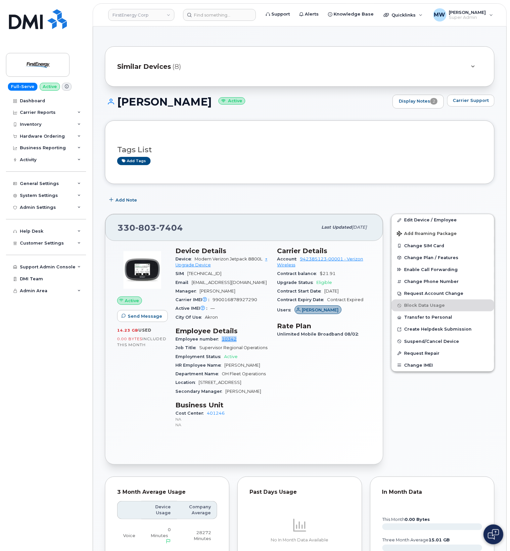
drag, startPoint x: 241, startPoint y: 341, endPoint x: 241, endPoint y: 404, distance: 63.6
click at [223, 342] on div "Employee number 10342" at bounding box center [222, 339] width 94 height 9
drag, startPoint x: 229, startPoint y: 419, endPoint x: 207, endPoint y: 417, distance: 22.9
click at [207, 417] on div "Cost Center 401246 NA NA" at bounding box center [222, 419] width 94 height 20
click at [207, 427] on p "NA" at bounding box center [222, 425] width 94 height 6
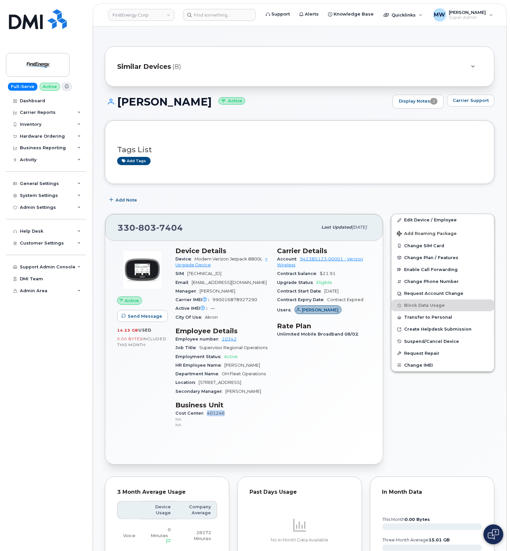
drag, startPoint x: 224, startPoint y: 415, endPoint x: 206, endPoint y: 417, distance: 19.0
click at [206, 417] on div "Cost Center 401246 NA NA" at bounding box center [222, 419] width 94 height 20
copy link "401246"
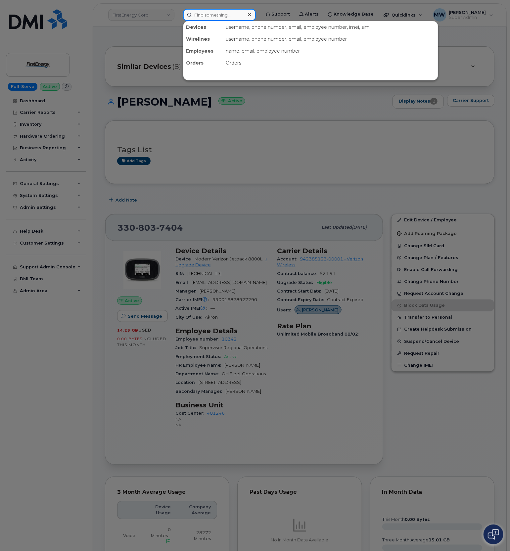
click at [209, 18] on input at bounding box center [219, 15] width 73 height 12
paste input "330) 803-0733"
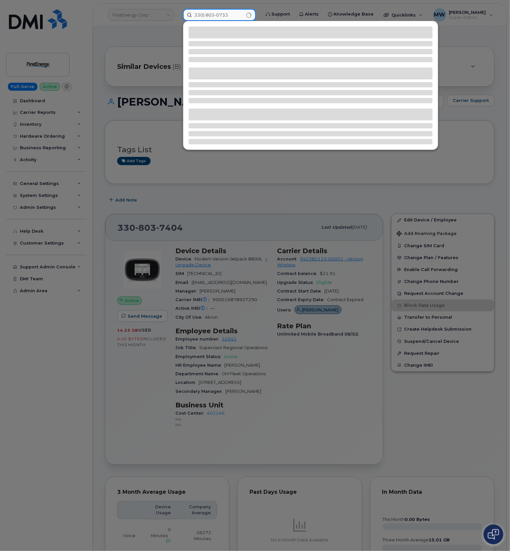
type input "330) 803-0733"
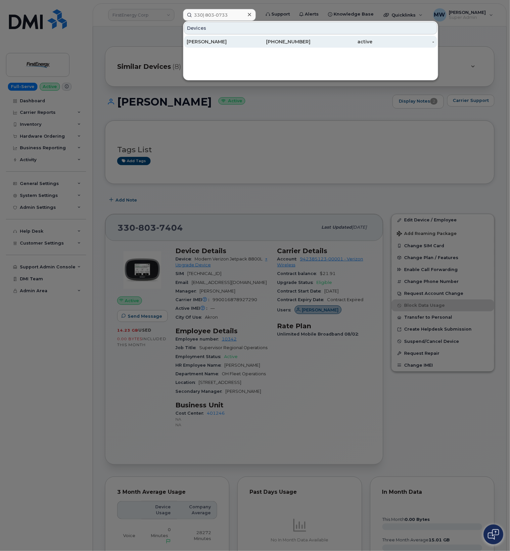
click at [310, 39] on div "330-803-0733" at bounding box center [280, 41] width 62 height 7
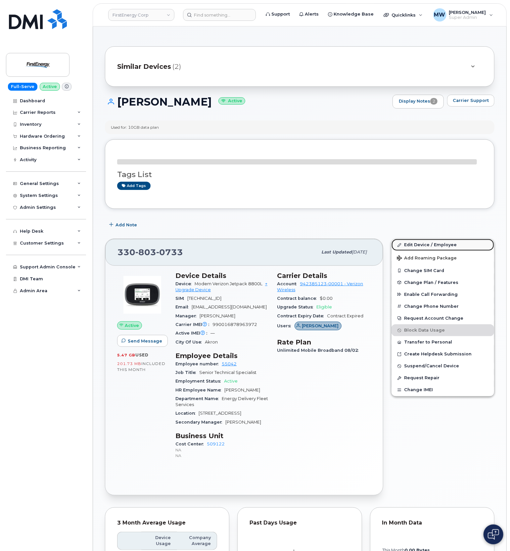
click at [429, 244] on link "Edit Device / Employee" at bounding box center [443, 245] width 103 height 12
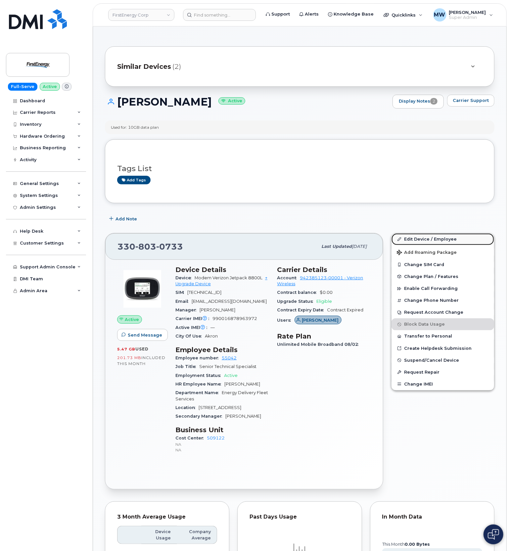
click at [422, 234] on link "Edit Device / Employee" at bounding box center [443, 239] width 103 height 12
click at [424, 242] on link "Edit Device / Employee" at bounding box center [443, 239] width 103 height 12
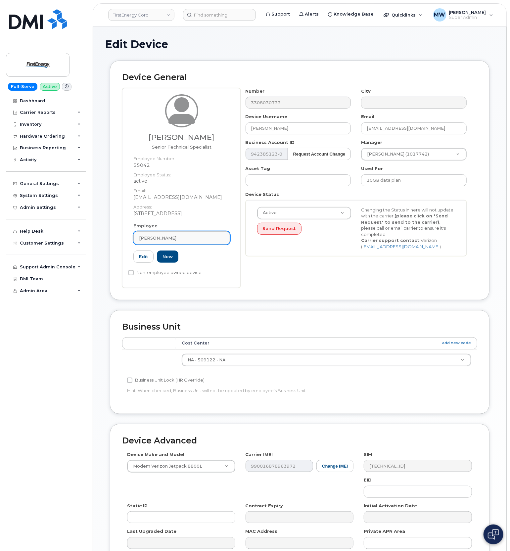
click at [182, 235] on div "[PERSON_NAME]" at bounding box center [181, 238] width 85 height 6
paste input "Dorkoff"
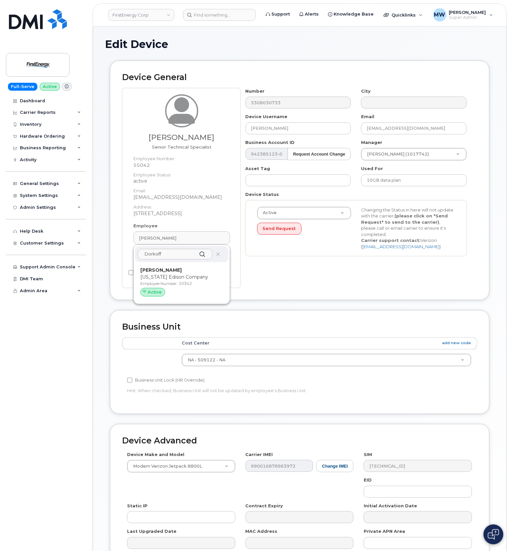
type input "Dorkoff"
click at [179, 280] on p "Ohio Edison Company" at bounding box center [181, 277] width 83 height 7
type input "10342"
type input "[PERSON_NAME]"
type input "[EMAIL_ADDRESS][DOMAIN_NAME]"
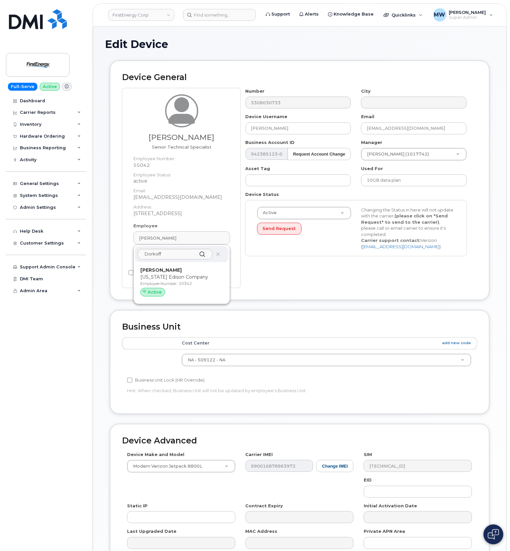
type input "29510794"
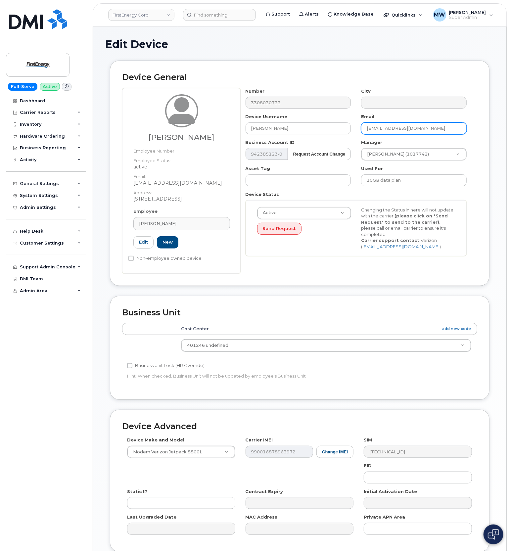
click at [426, 128] on input "tdorkoff@firstenergycorp.com" at bounding box center [414, 129] width 106 height 12
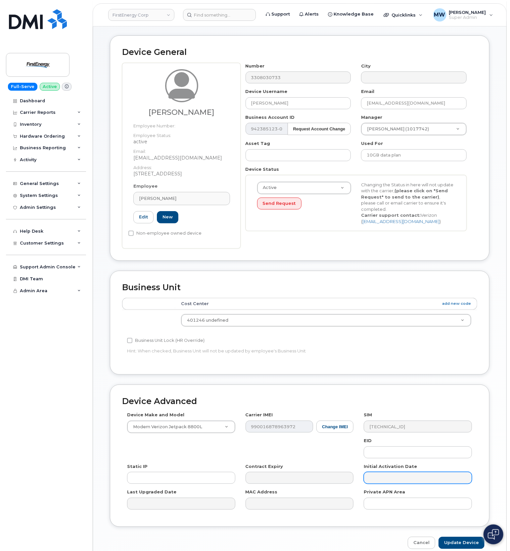
scroll to position [58, 0]
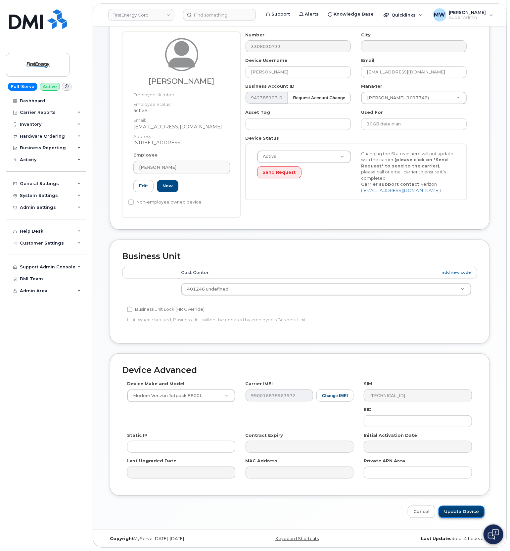
drag, startPoint x: 456, startPoint y: 513, endPoint x: 450, endPoint y: 513, distance: 6.0
click at [456, 513] on input "Update Device" at bounding box center [462, 512] width 46 height 12
type input "Saving..."
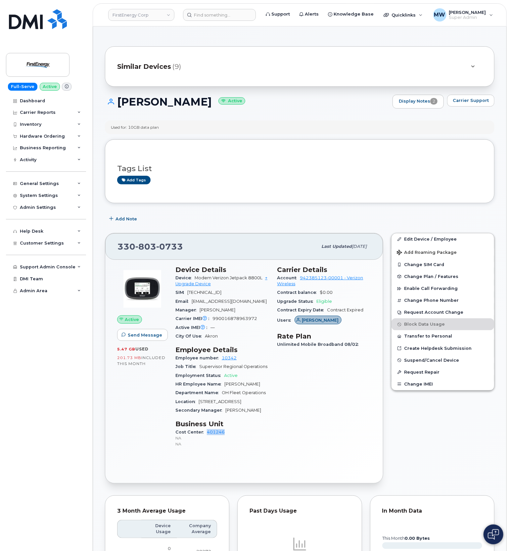
drag, startPoint x: 227, startPoint y: 432, endPoint x: 210, endPoint y: 439, distance: 18.6
click at [206, 436] on div "Cost Center 401246 NA NA" at bounding box center [222, 438] width 94 height 20
copy link "401246"
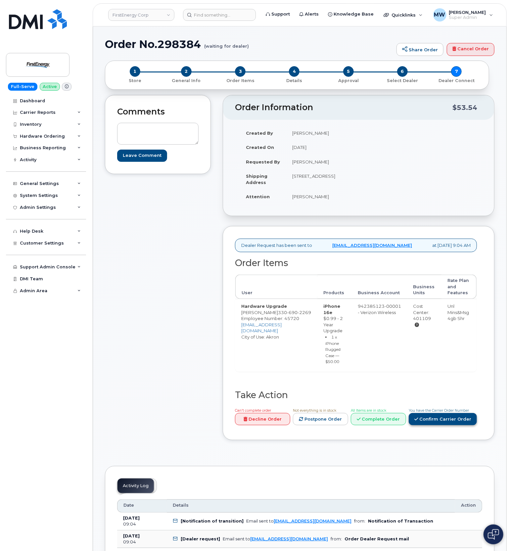
click at [423, 425] on link "Confirm Carrier Order" at bounding box center [443, 419] width 68 height 12
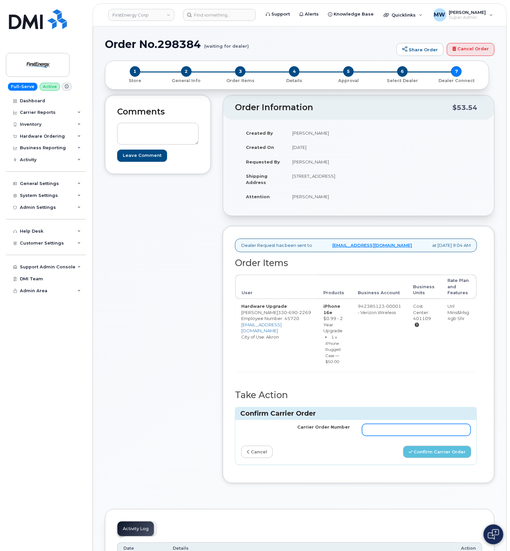
click at [423, 436] on input "Carrier Order Number" at bounding box center [416, 430] width 109 height 12
paste input "MB3000587985826"
type input "MB3000587985826"
click at [428, 458] on button "Confirm Carrier Order" at bounding box center [437, 452] width 68 height 12
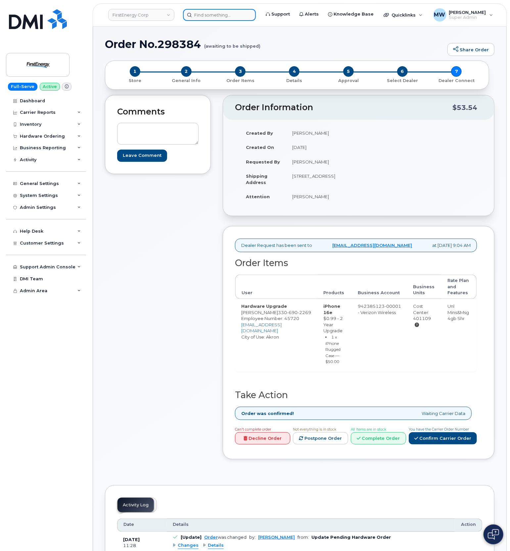
click at [215, 13] on input at bounding box center [219, 15] width 73 height 12
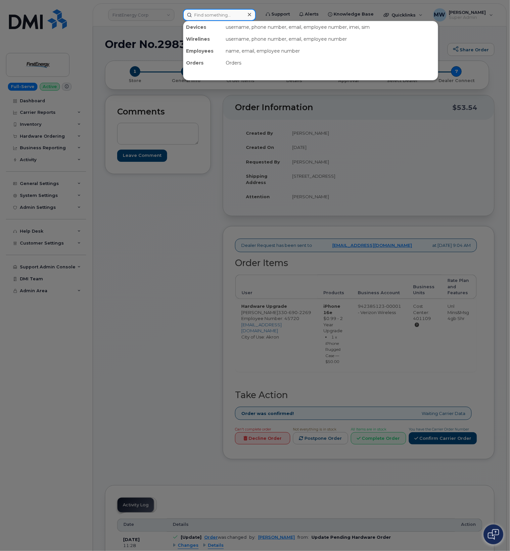
paste input "3308030733"
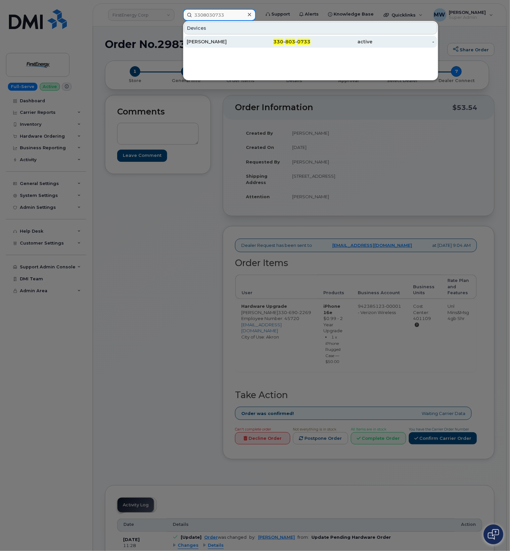
type input "3308030733"
click at [243, 42] on div "[PERSON_NAME]" at bounding box center [218, 41] width 62 height 7
